Goal: Transaction & Acquisition: Obtain resource

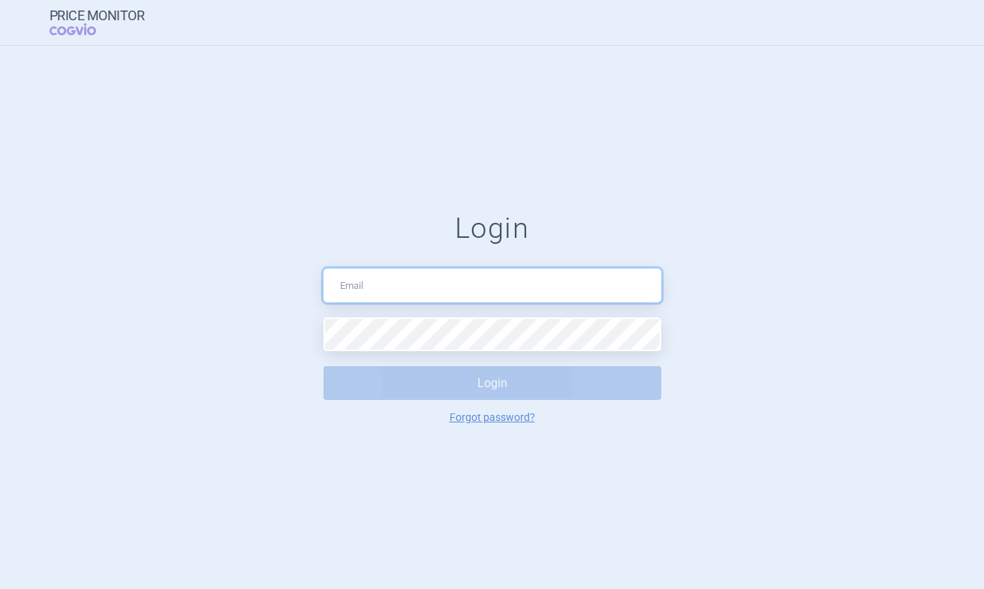
type input "[PERSON_NAME][EMAIL_ADDRESS][DOMAIN_NAME]"
click at [528, 380] on button "Login" at bounding box center [492, 383] width 338 height 34
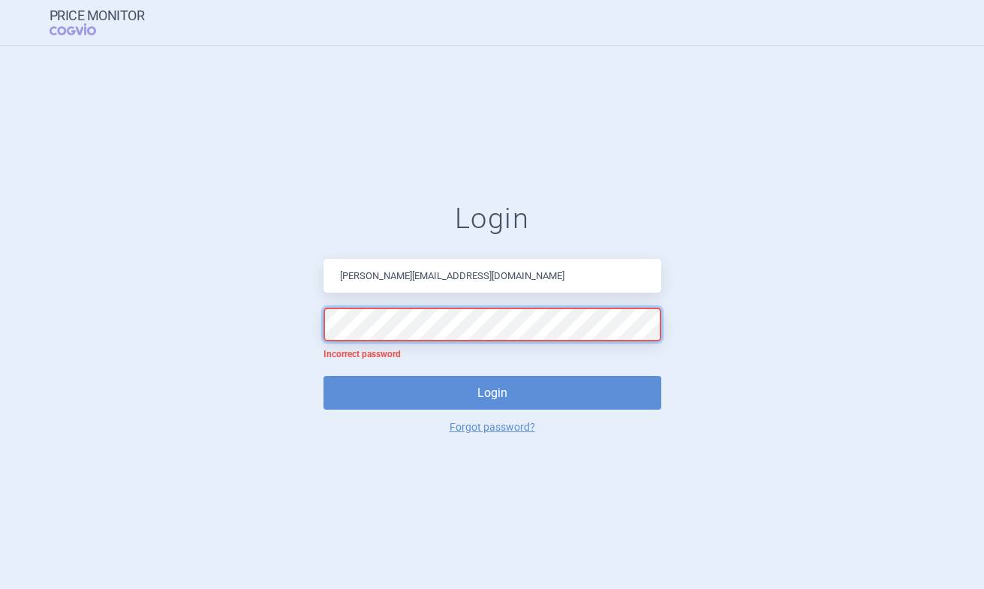
click at [265, 326] on form "Login [EMAIL_ADDRESS][DOMAIN_NAME] Incorrect password Login Forgot password?" at bounding box center [492, 317] width 924 height 230
click at [323, 376] on button "Login" at bounding box center [492, 393] width 338 height 34
click at [280, 319] on form "Login [EMAIL_ADDRESS][DOMAIN_NAME] Incorrect password Login Forgot password?" at bounding box center [492, 317] width 924 height 230
click at [323, 376] on button "Login" at bounding box center [492, 393] width 338 height 34
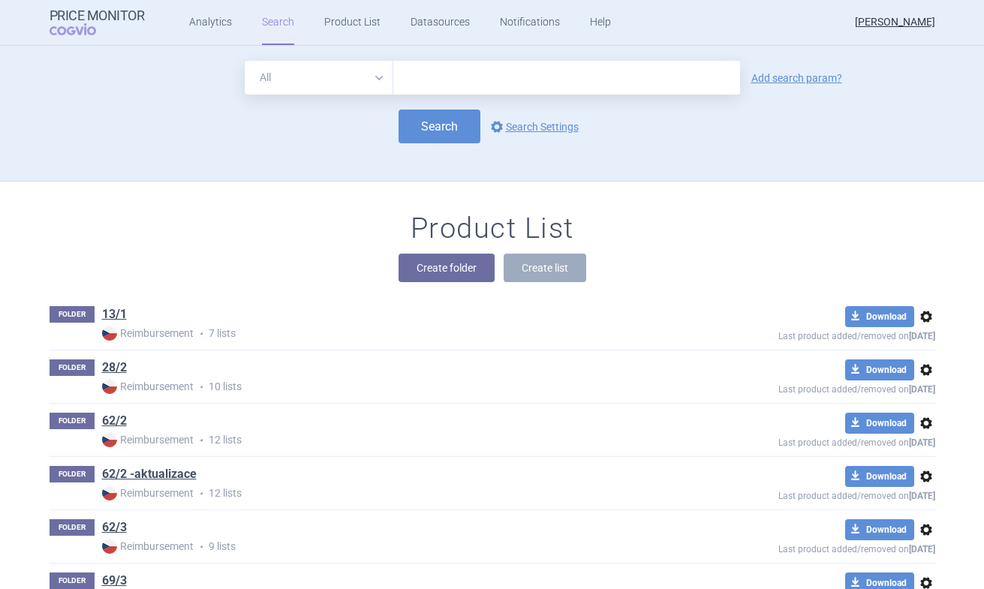
click at [462, 71] on input "text" at bounding box center [566, 78] width 347 height 34
type input "evrenzo"
drag, startPoint x: 453, startPoint y: 72, endPoint x: 349, endPoint y: 72, distance: 104.3
click at [347, 72] on div "All Brand Name ATC Company Active Substance Country Newer than evrenzo" at bounding box center [492, 78] width 495 height 34
click at [480, 268] on button "Create folder" at bounding box center [446, 268] width 96 height 29
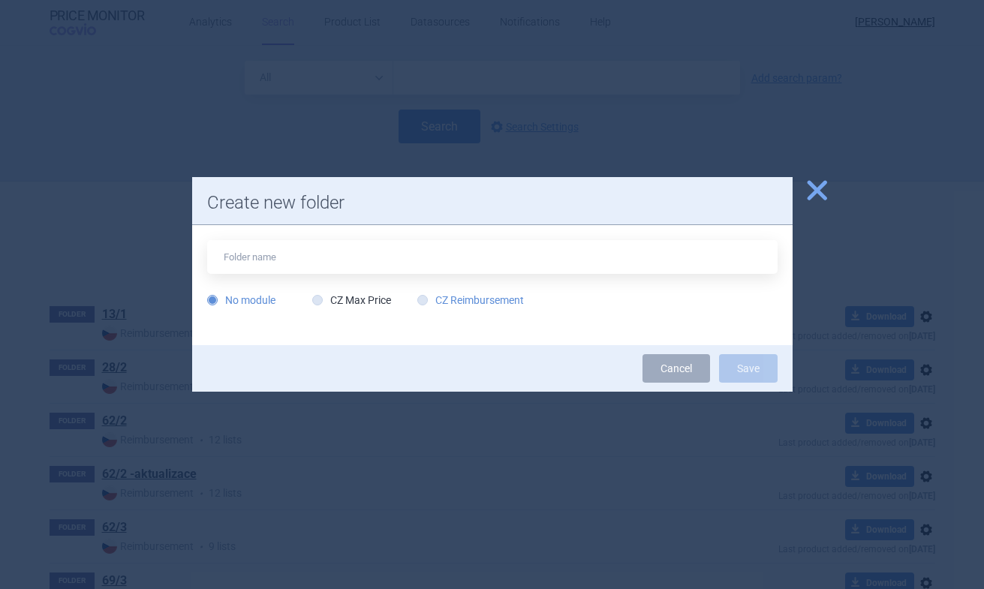
click at [456, 296] on label "CZ Reimbursement" at bounding box center [470, 300] width 107 height 15
click at [433, 296] on input "CZ Reimbursement" at bounding box center [425, 300] width 15 height 15
radio input "true"
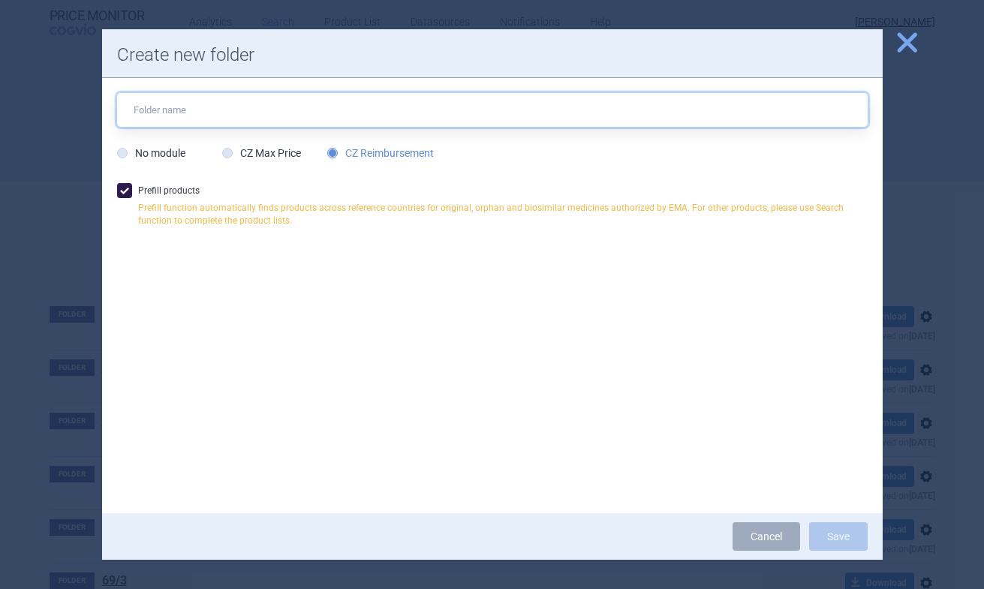
click at [258, 103] on input "text" at bounding box center [492, 110] width 750 height 34
type input "e"
type input "Evrenzo"
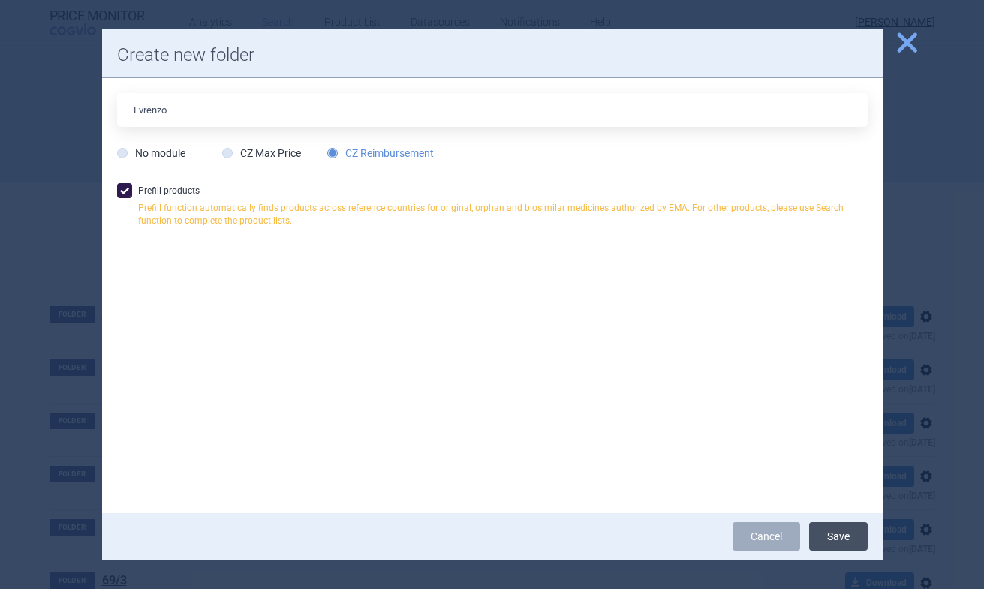
click at [840, 533] on button "Save" at bounding box center [838, 536] width 59 height 29
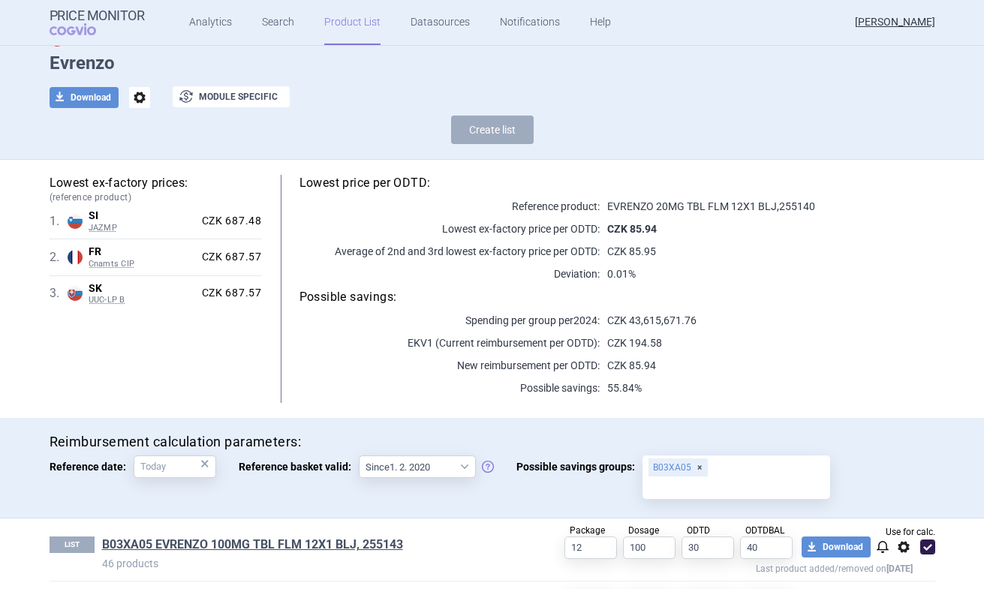
scroll to position [280, 0]
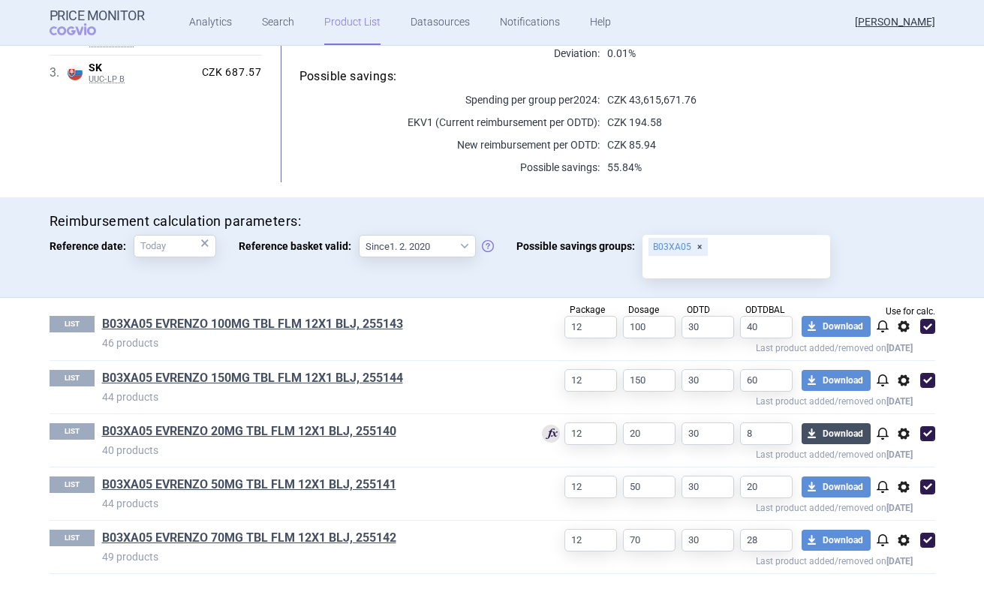
click at [830, 431] on button "download Download" at bounding box center [835, 433] width 69 height 21
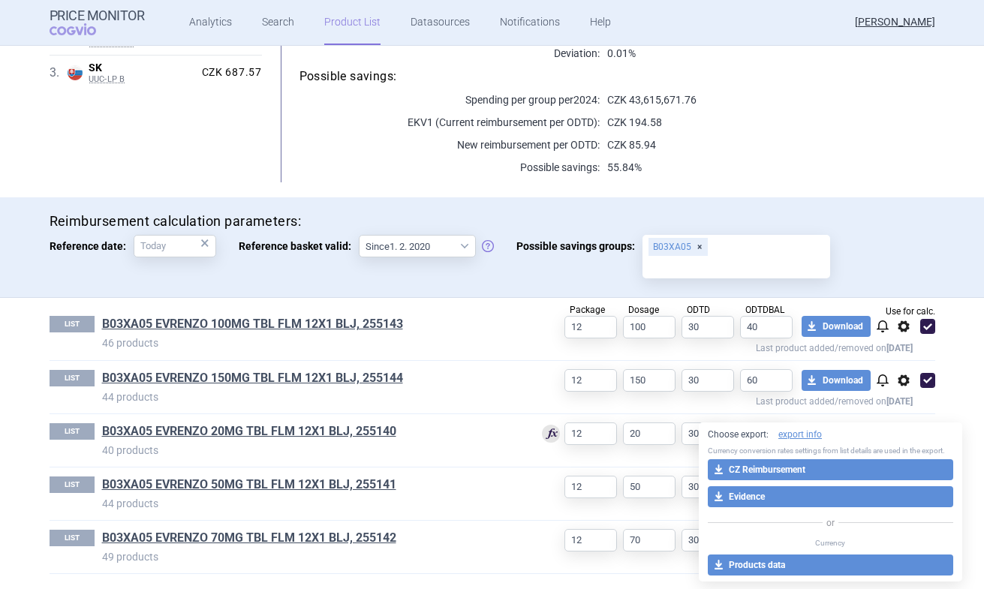
select select "EUR"
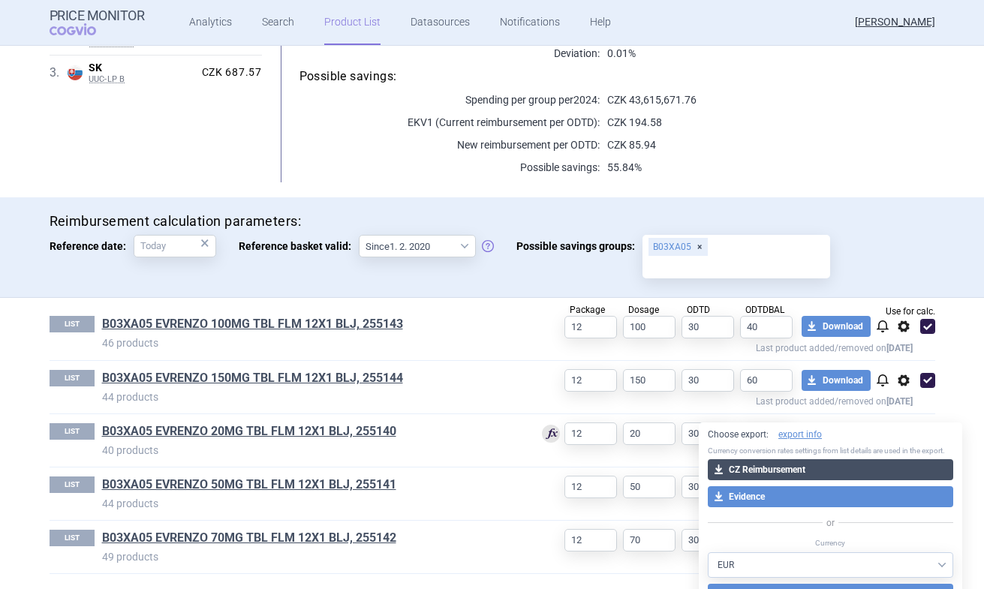
click at [767, 464] on button "download CZ Reimbursement" at bounding box center [829, 469] width 245 height 21
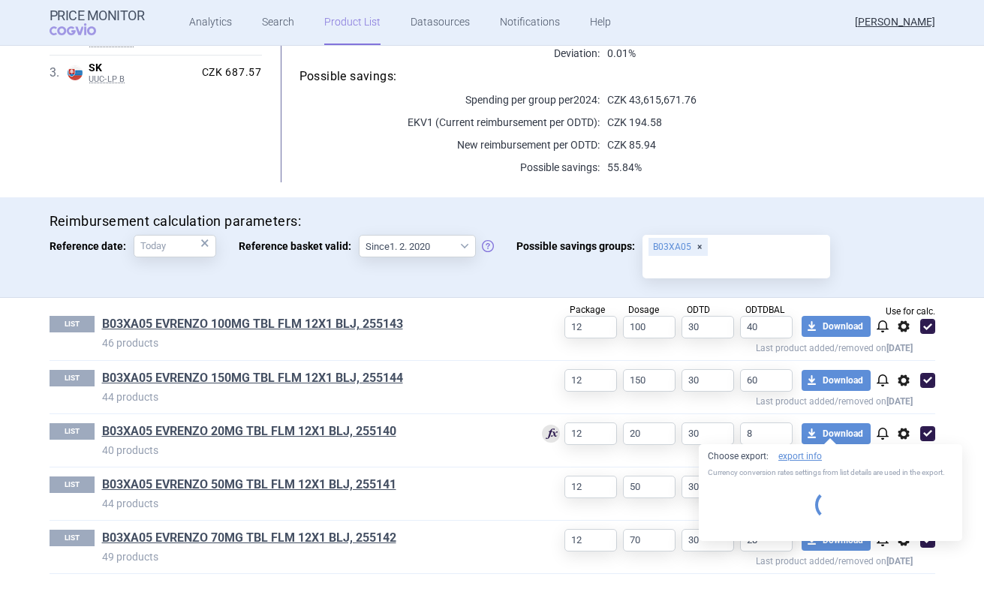
select select "EUR"
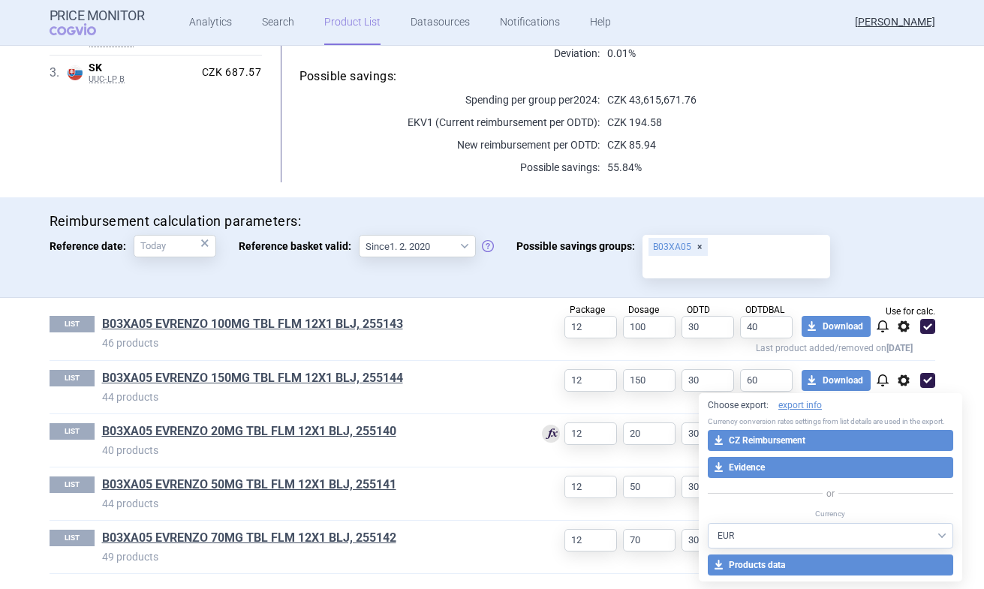
click at [855, 188] on div "Lowest ex-factory prices: (reference product) 1 . SI JAZMP Slovenia JAZMP List …" at bounding box center [492, 68] width 945 height 258
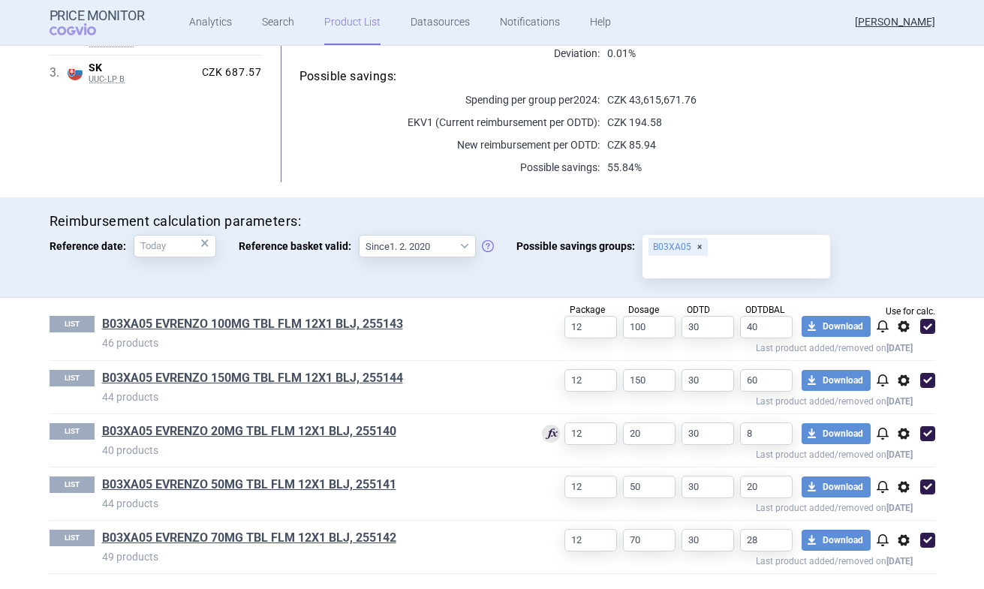
click at [926, 431] on span at bounding box center [927, 433] width 15 height 15
checkbox input "false"
click at [846, 539] on button "download Download" at bounding box center [835, 540] width 69 height 21
select select "EUR"
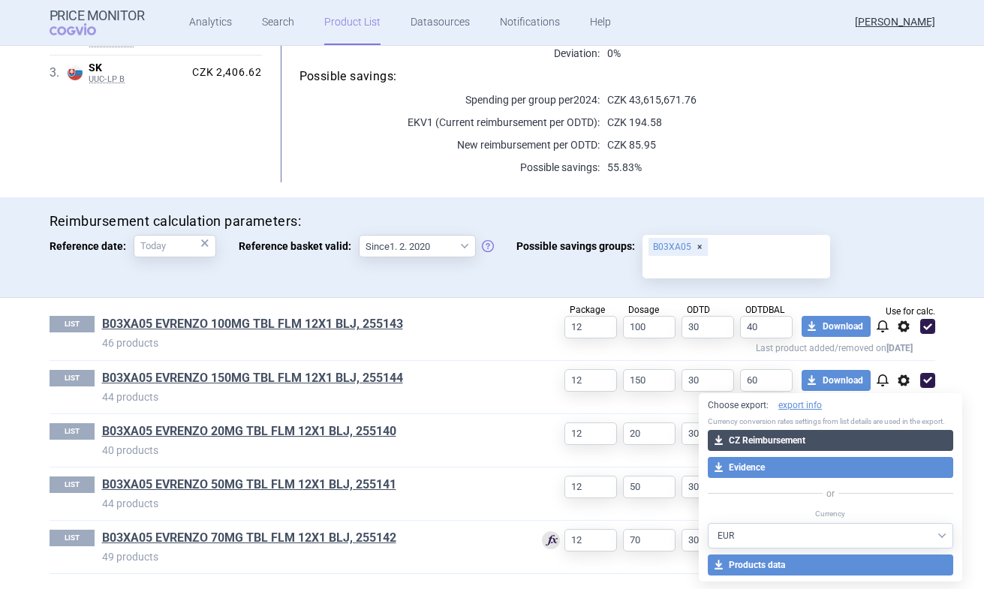
click at [822, 443] on button "download CZ Reimbursement" at bounding box center [829, 440] width 245 height 21
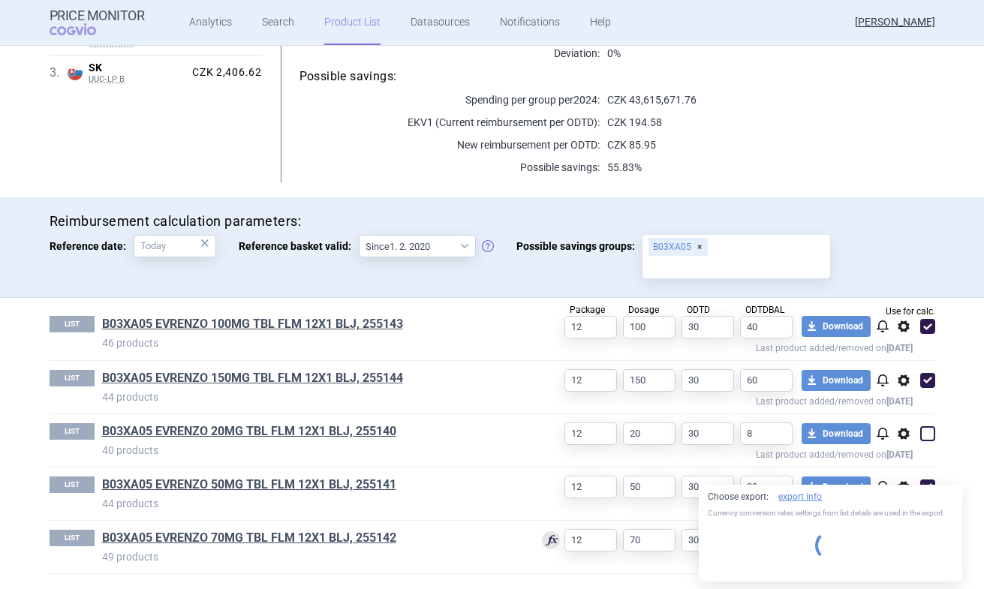
select select "EUR"
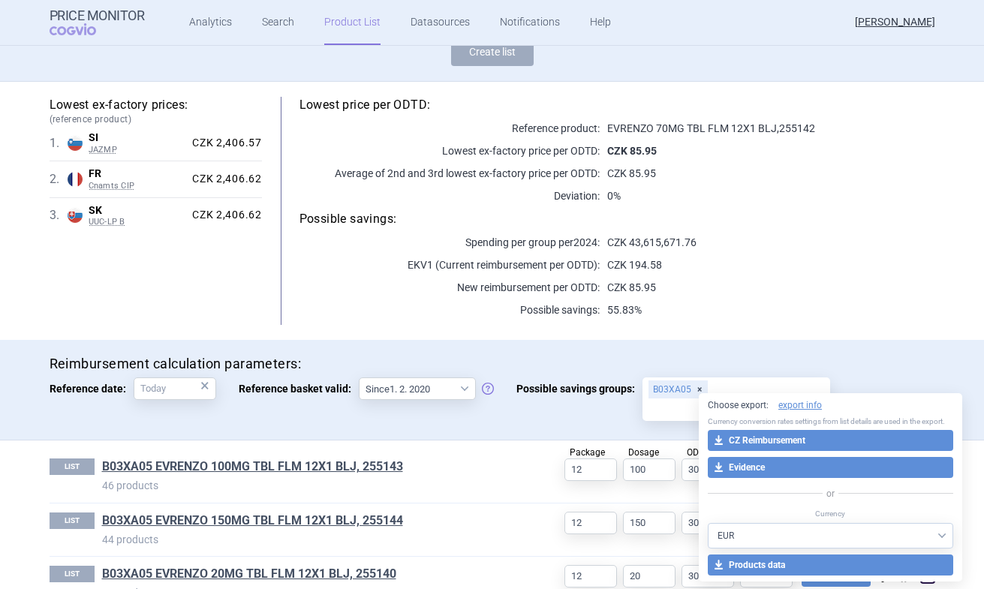
scroll to position [0, 0]
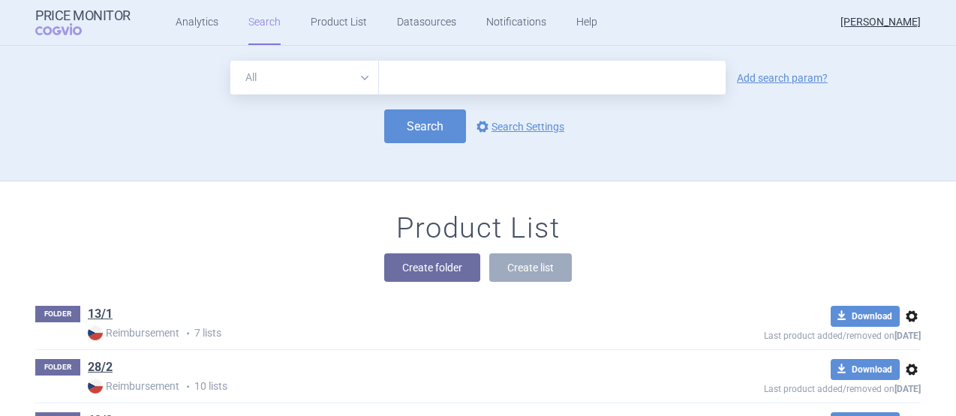
click at [402, 84] on input "text" at bounding box center [552, 78] width 347 height 34
type input "kymriah"
click button "Search" at bounding box center [425, 127] width 82 height 34
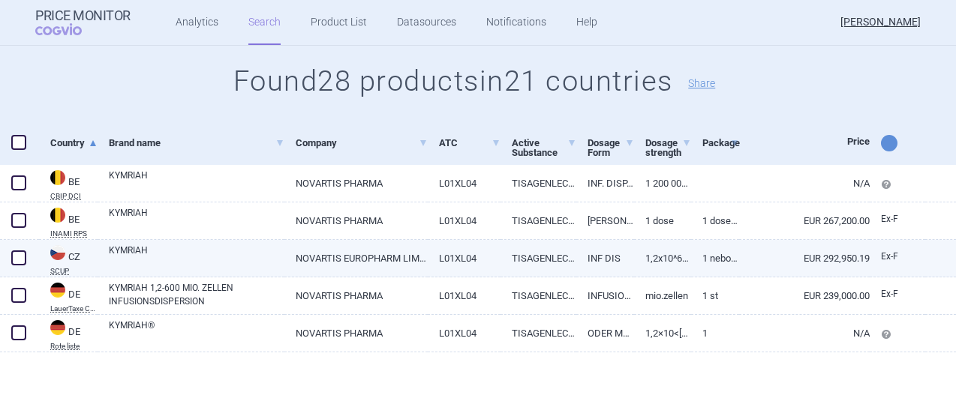
scroll to position [19, 0]
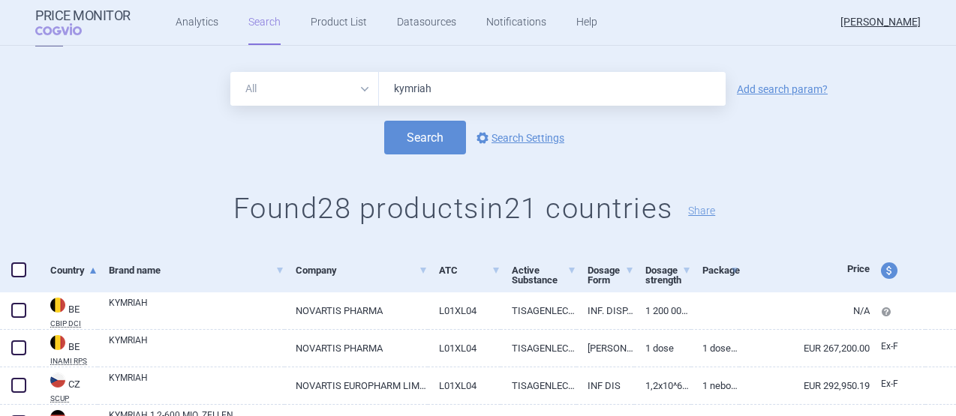
click at [23, 273] on span at bounding box center [18, 270] width 15 height 15
checkbox input "true"
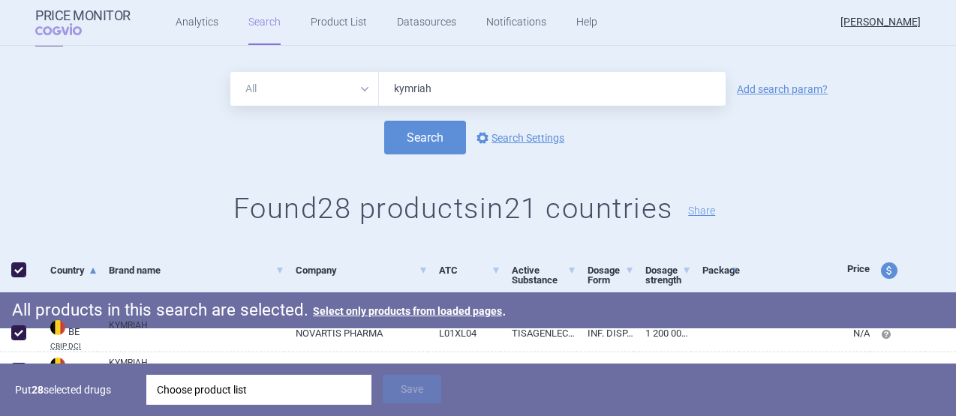
click at [218, 388] on div "Choose product list" at bounding box center [259, 390] width 204 height 30
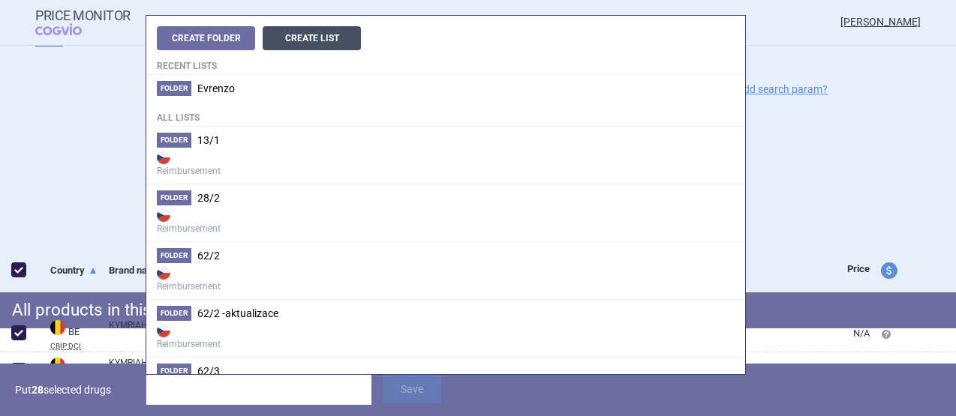
click at [315, 38] on button "Create List" at bounding box center [312, 38] width 98 height 24
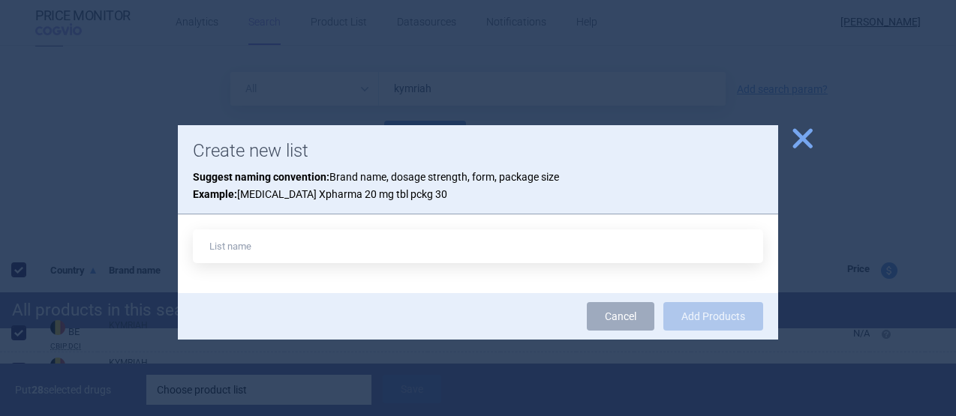
click at [300, 248] on input "text" at bounding box center [478, 247] width 570 height 34
type input "kymriah"
click at [701, 317] on button "Add Products" at bounding box center [713, 316] width 100 height 29
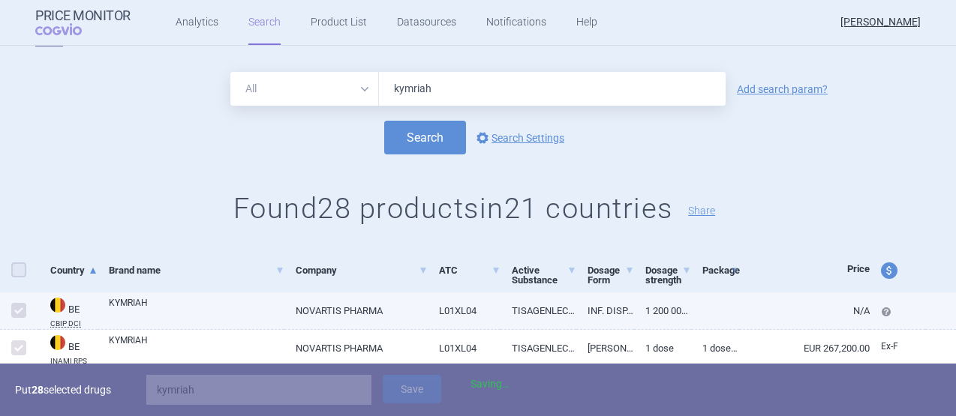
checkbox input "false"
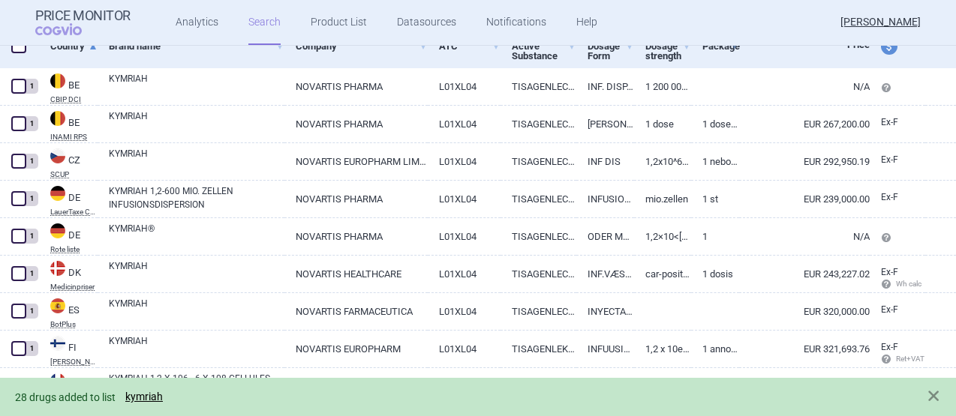
scroll to position [244, 0]
click at [146, 395] on link "kymriah" at bounding box center [144, 397] width 38 height 13
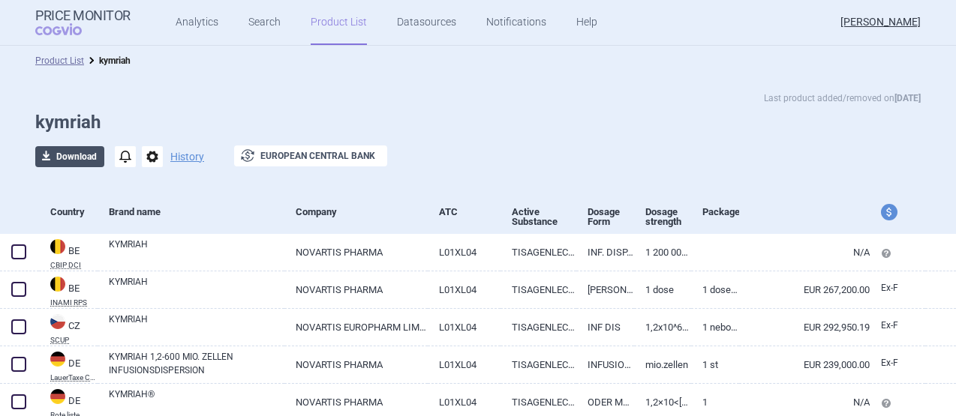
click at [68, 150] on button "download Download" at bounding box center [69, 156] width 69 height 21
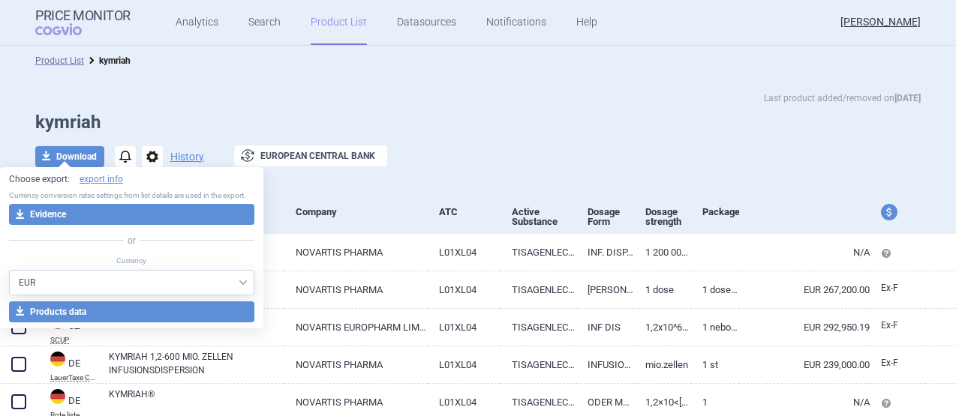
click at [81, 280] on select "AED AUD BGN BHD BOB BRL CAD CHF CNY COP CZK DKK DZD EUR GBP HUF ILS INR ISK JOD…" at bounding box center [131, 283] width 245 height 26
select select "CZK"
click at [9, 270] on select "AED AUD BGN BHD BOB BRL CAD CHF CNY COP CZK DKK DZD EUR GBP HUF ILS INR ISK JOD…" at bounding box center [131, 283] width 245 height 26
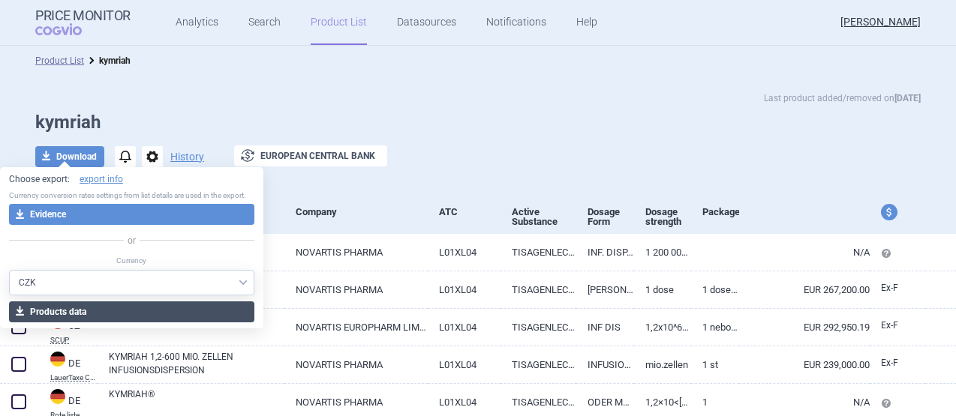
click at [107, 308] on button "download Products data" at bounding box center [131, 312] width 245 height 21
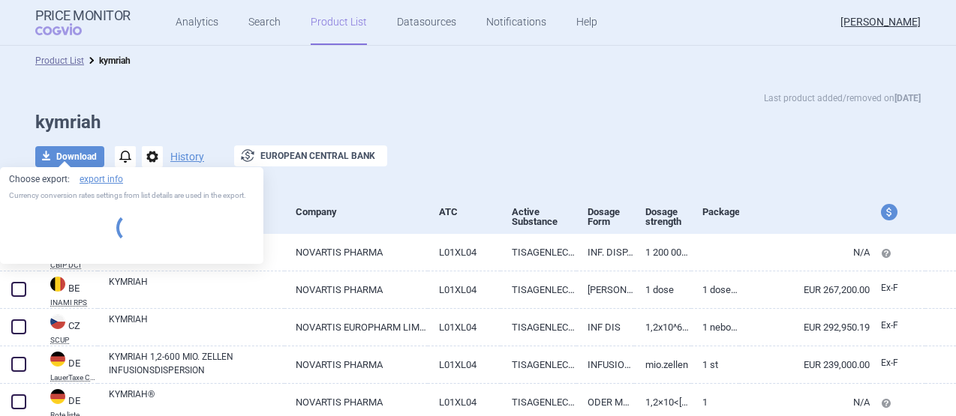
select select "CZK"
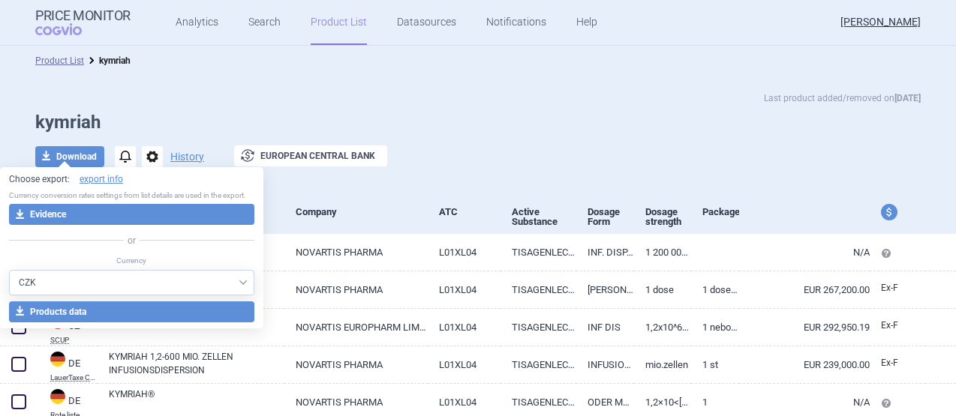
click at [503, 120] on h1 "kymriah" at bounding box center [477, 123] width 885 height 22
